Goal: Navigation & Orientation: Understand site structure

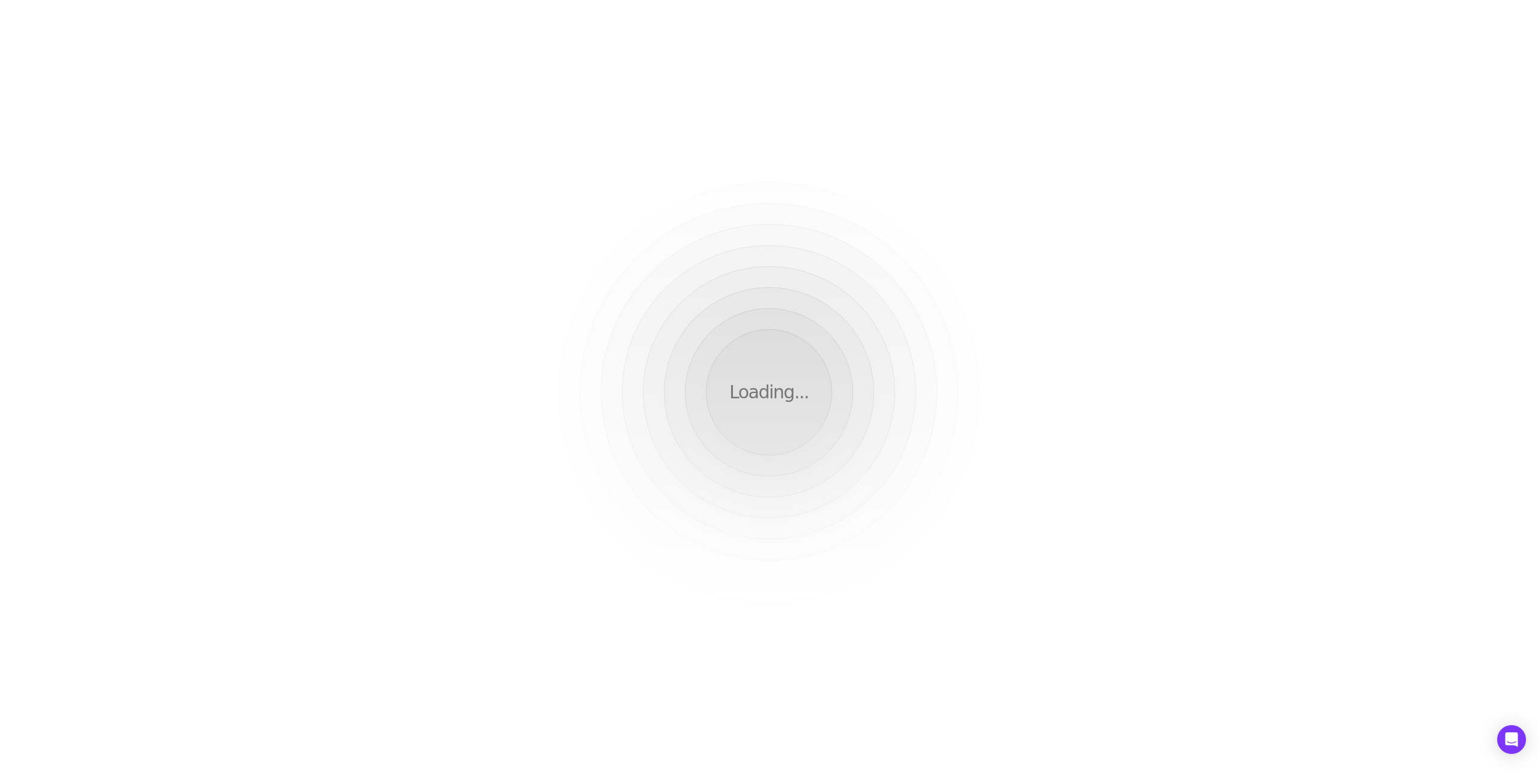
click at [632, 61] on div "Loading..." at bounding box center [769, 392] width 1538 height 784
